Goal: Subscribe to service/newsletter

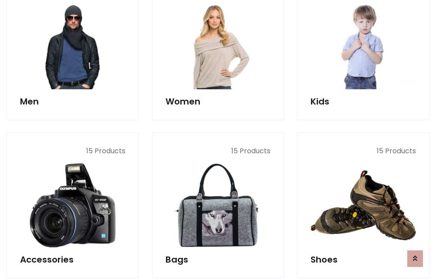
scroll to position [633, 0]
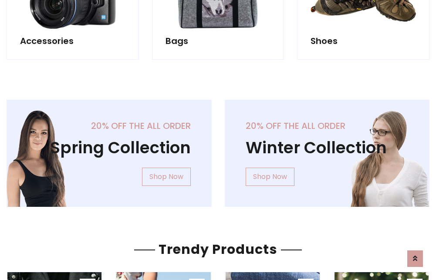
click at [218, 150] on div "20% off the all order Winter Collection Shop Now" at bounding box center [327, 160] width 218 height 121
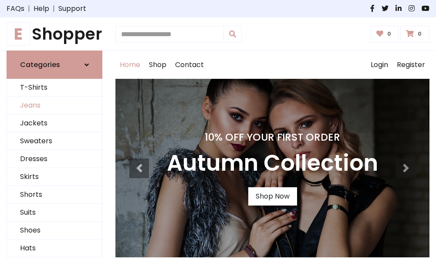
click at [55, 106] on link "Jeans" at bounding box center [54, 106] width 95 height 18
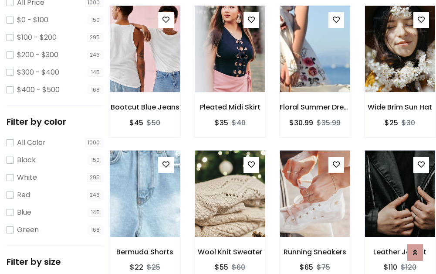
scroll to position [256, 0]
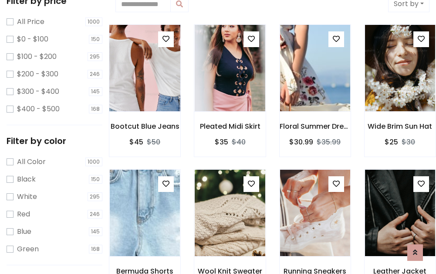
click at [145, 68] on img at bounding box center [145, 67] width 84 height 209
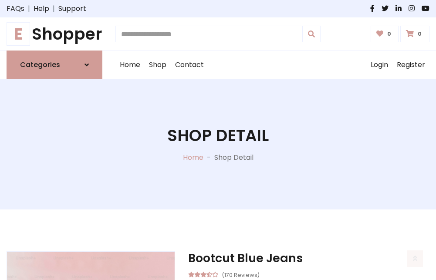
scroll to position [94, 0]
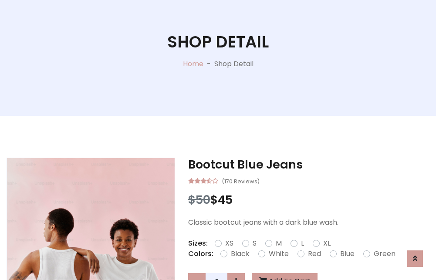
click at [314, 254] on label "Red" at bounding box center [314, 254] width 13 height 10
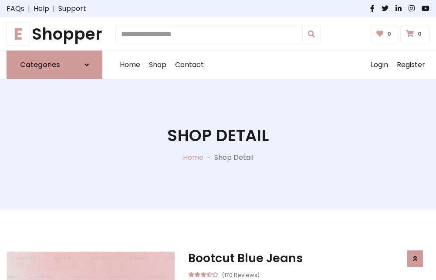
scroll to position [94, 0]
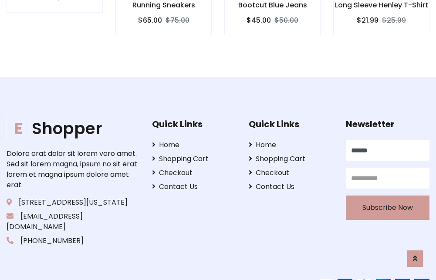
type input "******"
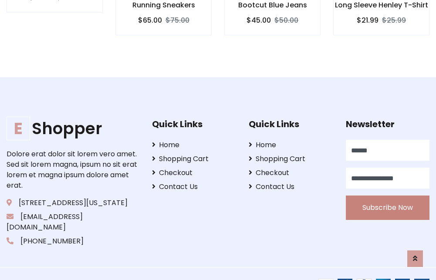
type input "**********"
click at [388, 198] on button "Subscribe Now" at bounding box center [388, 208] width 84 height 24
